Goal: Task Accomplishment & Management: Complete application form

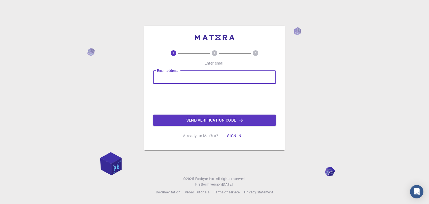
click at [208, 82] on input "Email address" at bounding box center [214, 76] width 123 height 13
type input "[EMAIL_ADDRESS][DOMAIN_NAME]"
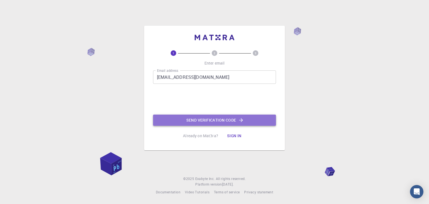
click at [212, 116] on button "Send verification code" at bounding box center [214, 119] width 123 height 11
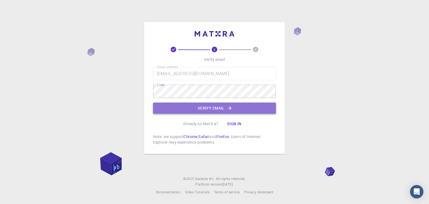
click at [237, 106] on button "Verify email" at bounding box center [214, 107] width 123 height 11
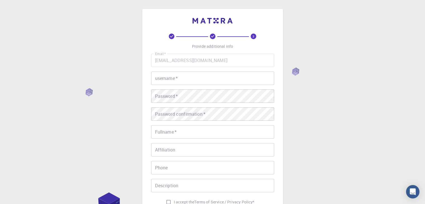
scroll to position [56, 0]
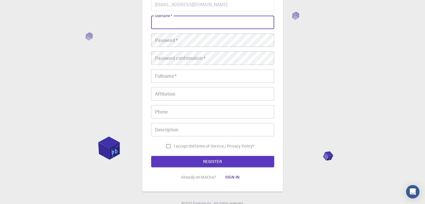
click at [190, 22] on input "username   *" at bounding box center [212, 22] width 123 height 13
type input "M"
type input "[PERSON_NAME]"
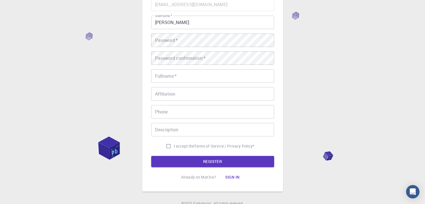
click at [172, 86] on div "Email   * [EMAIL_ADDRESS][DOMAIN_NAME] Email   * username   * [PERSON_NAME] use…" at bounding box center [212, 75] width 123 height 154
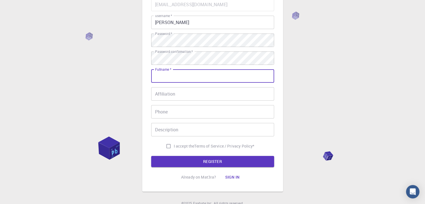
click at [219, 77] on input "Fullname   *" at bounding box center [212, 75] width 123 height 13
type input "[PERSON_NAME] Bardiya"
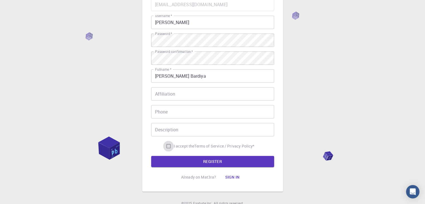
click at [167, 145] on input "I accept the Terms of Service / Privacy Policy *" at bounding box center [168, 146] width 11 height 11
checkbox input "true"
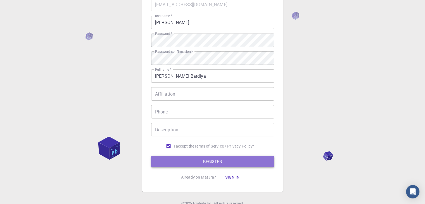
click at [180, 162] on button "REGISTER" at bounding box center [212, 161] width 123 height 11
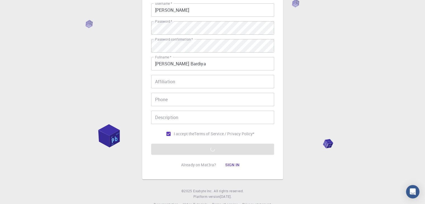
scroll to position [80, 0]
